Goal: Task Accomplishment & Management: Manage account settings

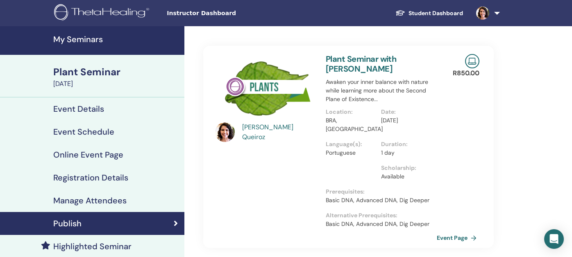
click at [74, 39] on h4 "My Seminars" at bounding box center [116, 39] width 126 height 10
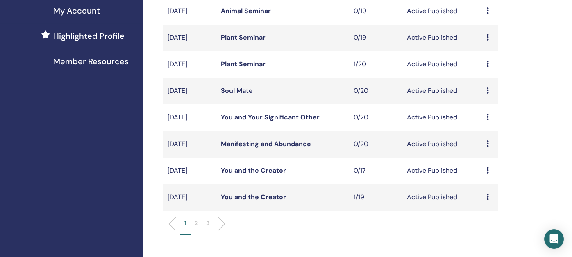
scroll to position [246, 0]
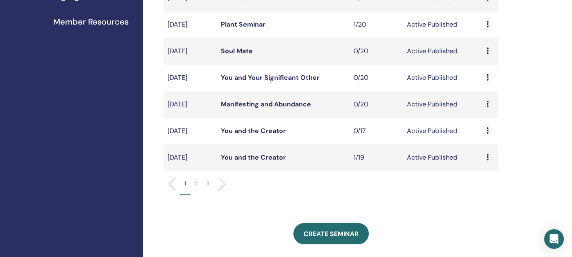
click at [489, 130] on icon at bounding box center [488, 131] width 2 height 7
click at [483, 173] on p "Cancel" at bounding box center [487, 174] width 31 height 10
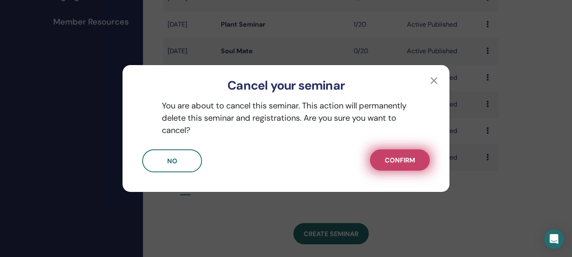
click at [401, 160] on span "Confirm" at bounding box center [400, 160] width 30 height 9
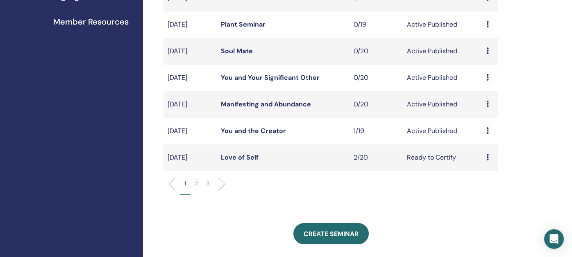
click at [252, 134] on link "You and the Creator" at bounding box center [253, 131] width 65 height 9
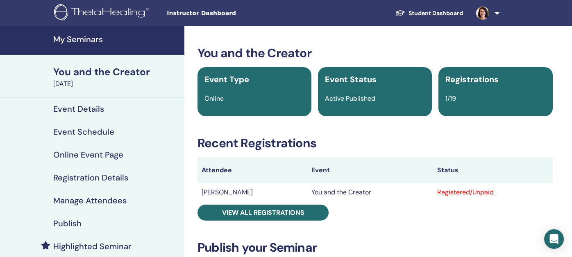
click at [58, 222] on h4 "Publish" at bounding box center [67, 224] width 28 height 10
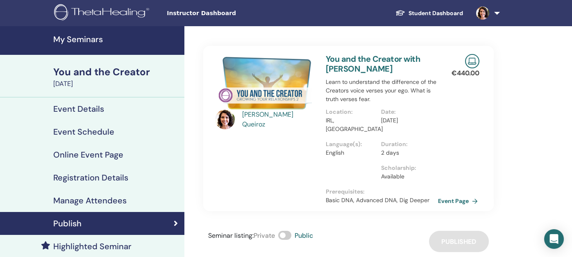
click at [452, 196] on link "Event Page" at bounding box center [459, 201] width 43 height 12
click at [451, 200] on link "Event Page" at bounding box center [459, 201] width 43 height 12
